Goal: Task Accomplishment & Management: Manage account settings

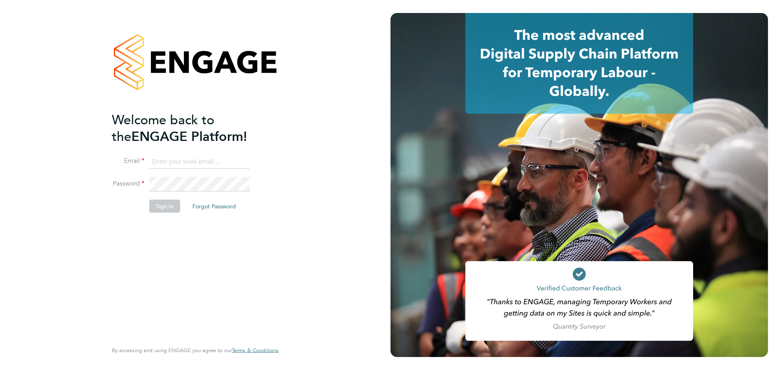
type input "Carla.Shenton@wates.co.uk"
click at [163, 209] on button "Sign In" at bounding box center [164, 206] width 31 height 13
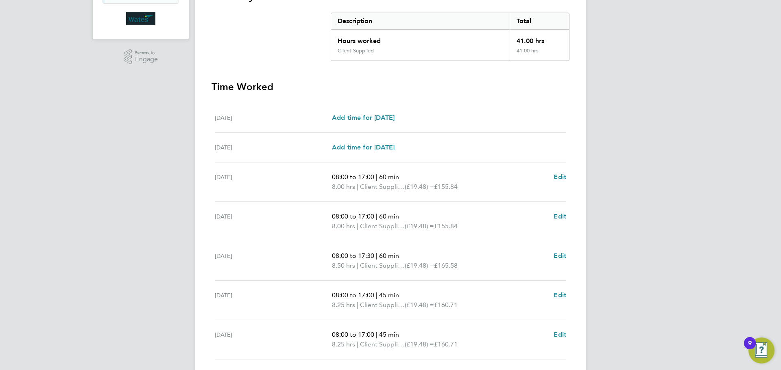
scroll to position [203, 0]
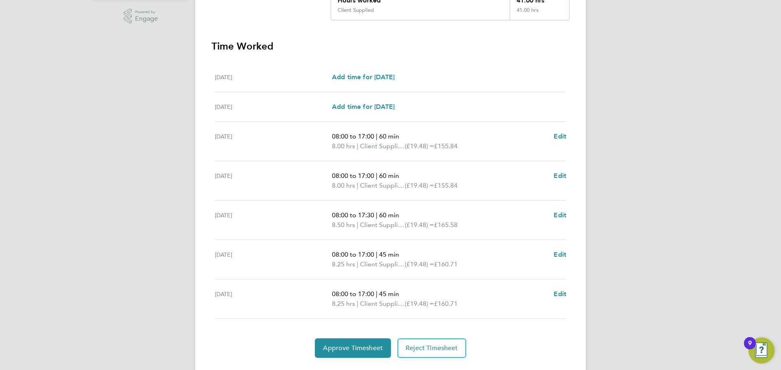
click at [678, 245] on div "CS [PERSON_NAME] Notifications 2 Applications: Network Sites Jobs Placements Cu…" at bounding box center [390, 94] width 781 height 594
click at [341, 344] on span "Approve Timesheet" at bounding box center [353, 348] width 60 height 8
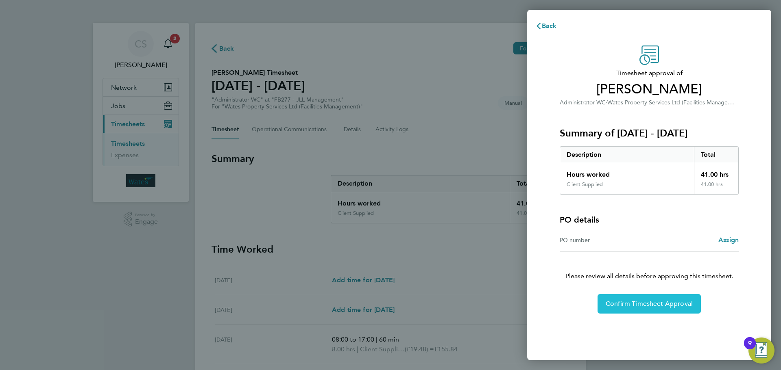
click at [648, 307] on span "Confirm Timesheet Approval" at bounding box center [648, 304] width 87 height 8
